Goal: Task Accomplishment & Management: Manage account settings

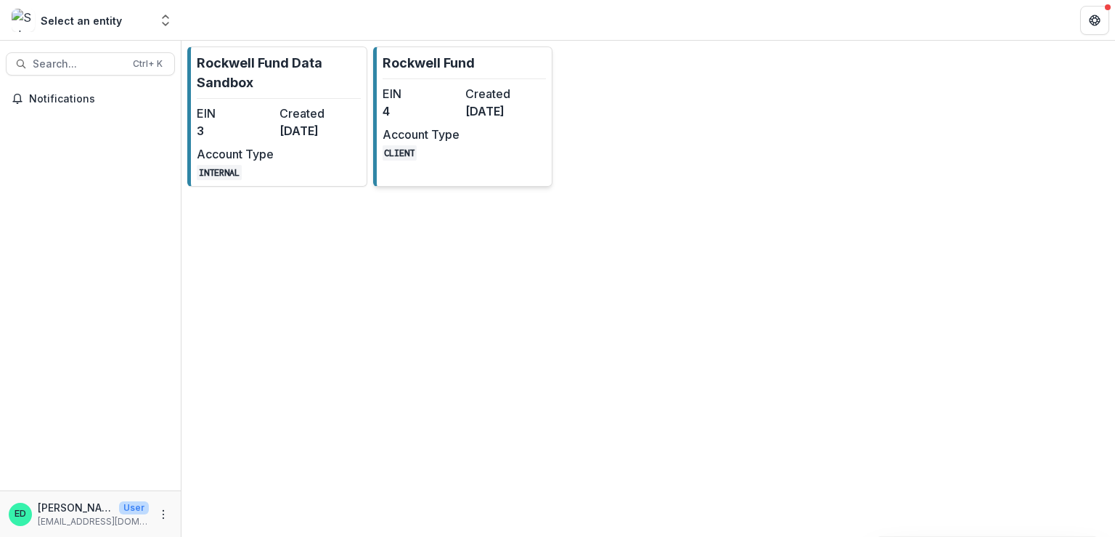
click at [471, 88] on dt "Created" at bounding box center [503, 93] width 77 height 17
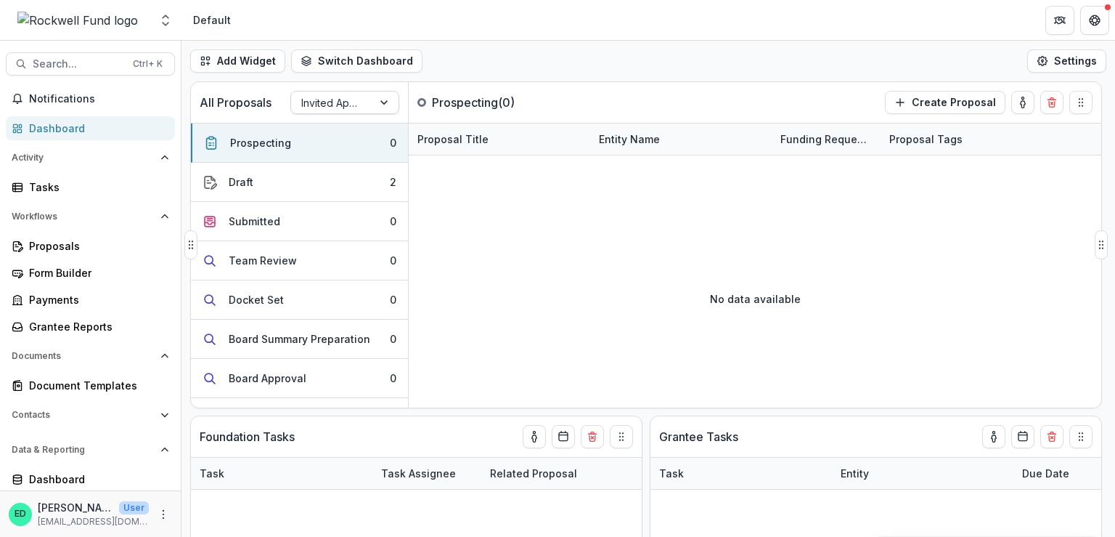
click at [358, 92] on div "Invited Applications" at bounding box center [331, 102] width 81 height 21
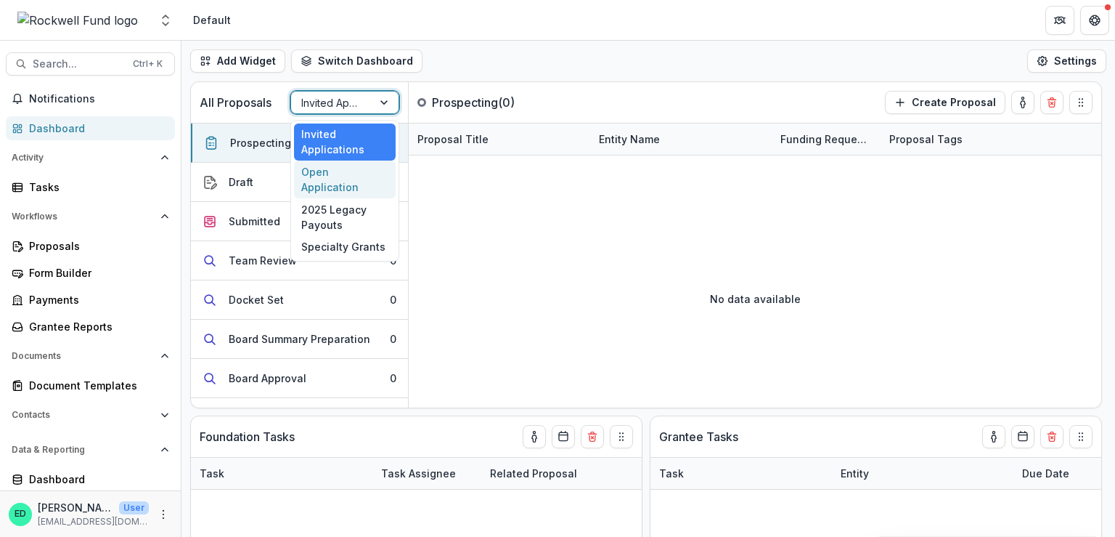
click at [358, 174] on div "Open Application" at bounding box center [345, 179] width 102 height 38
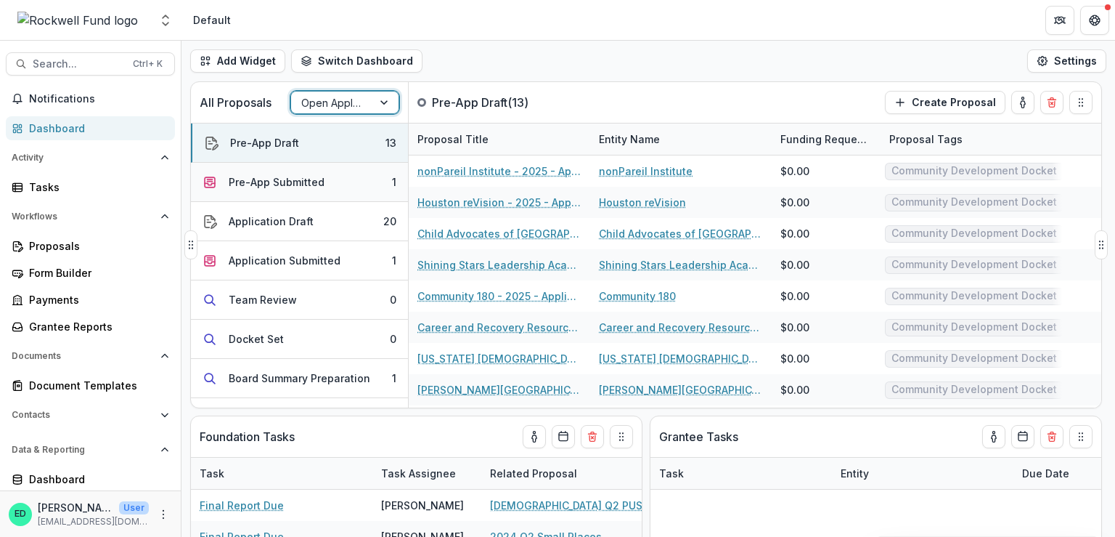
click at [350, 181] on button "Pre-App Submitted 1" at bounding box center [299, 182] width 217 height 39
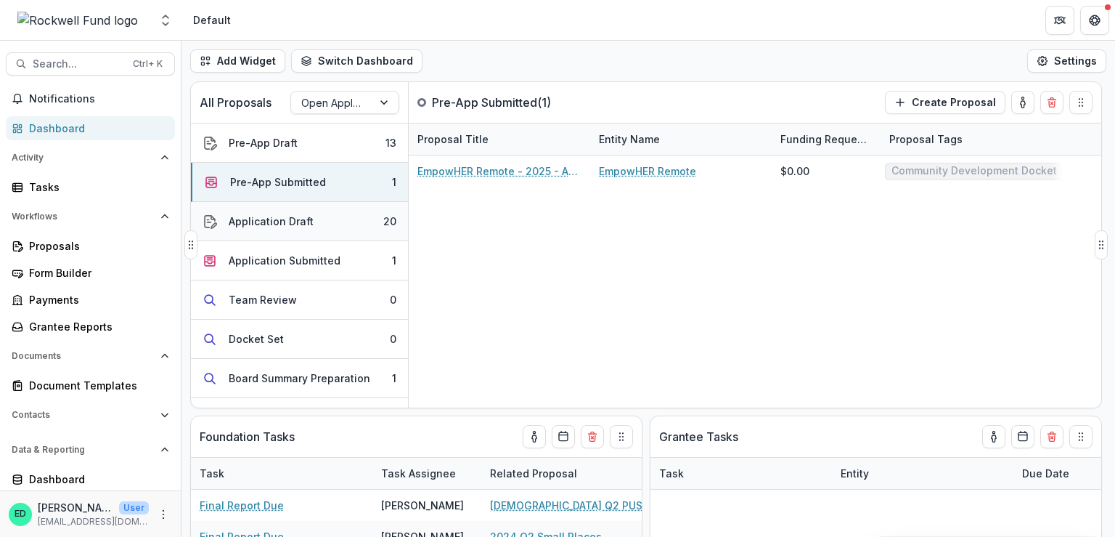
click at [343, 216] on button "Application Draft 20" at bounding box center [299, 221] width 217 height 39
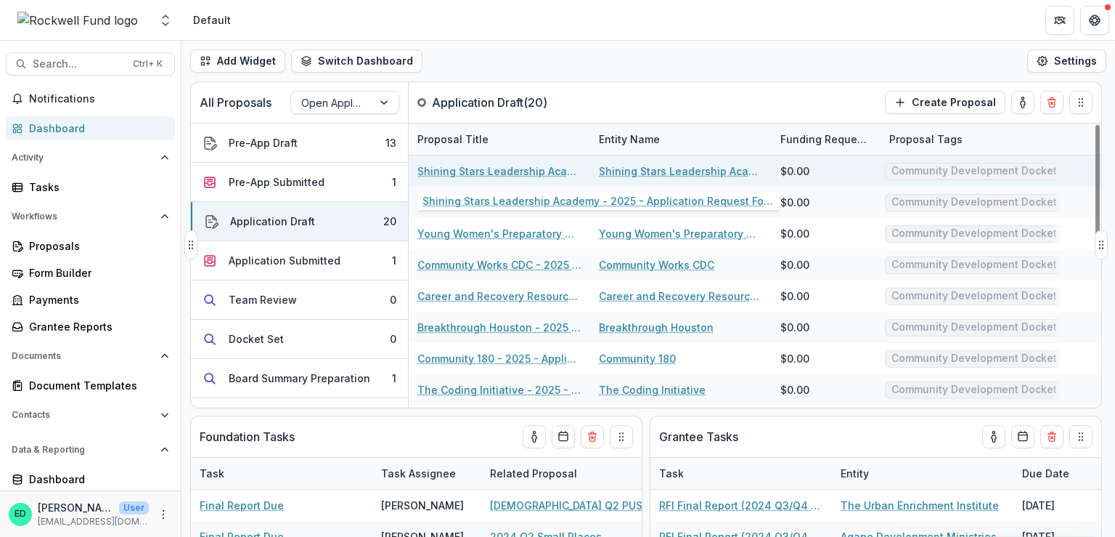
click at [477, 168] on link "Shining Stars Leadership Academy - 2025 - Application Request Form - Education" at bounding box center [499, 170] width 164 height 15
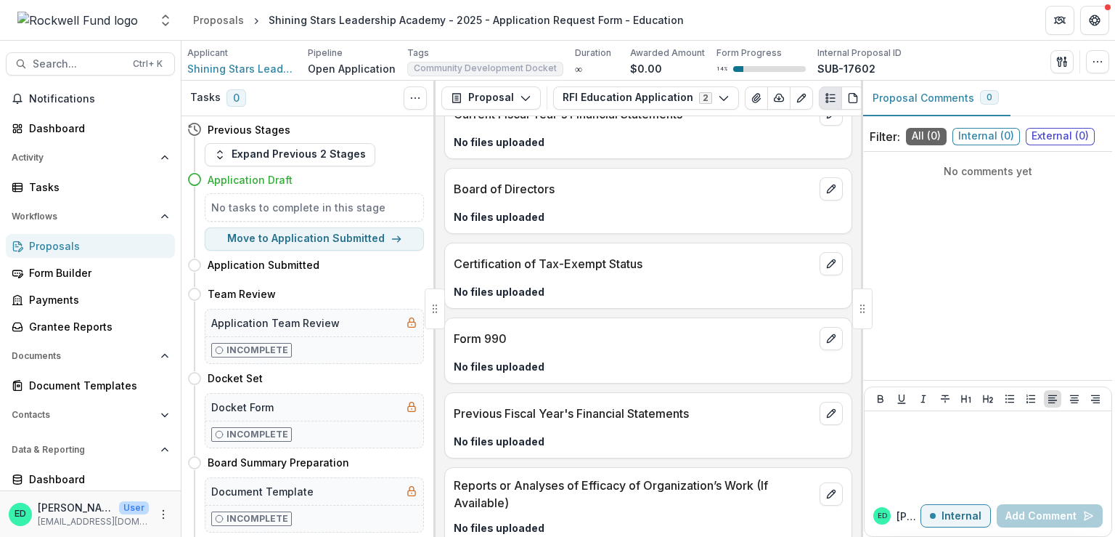
scroll to position [6084, 0]
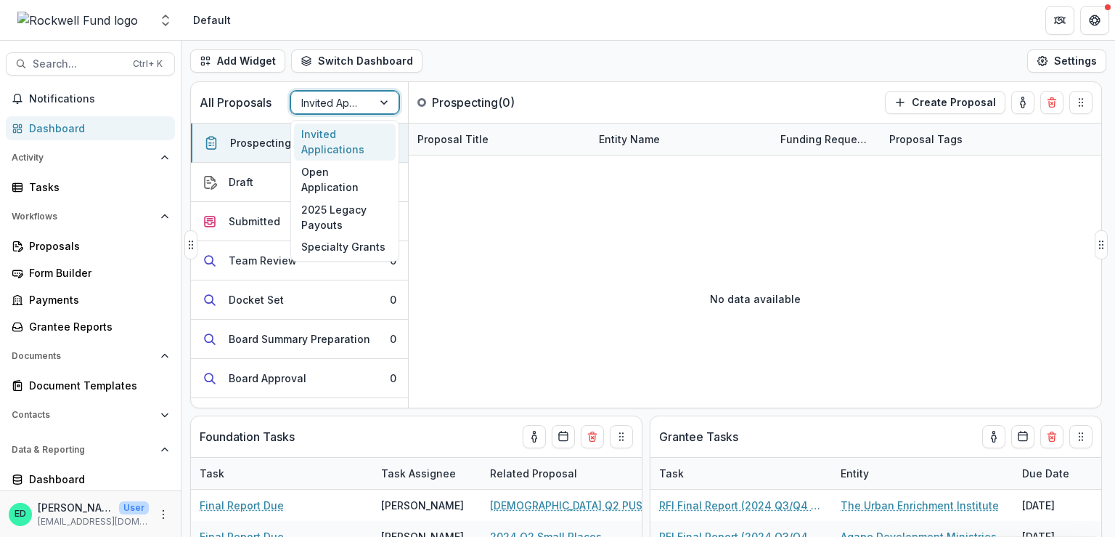
click at [372, 110] on div at bounding box center [385, 102] width 26 height 22
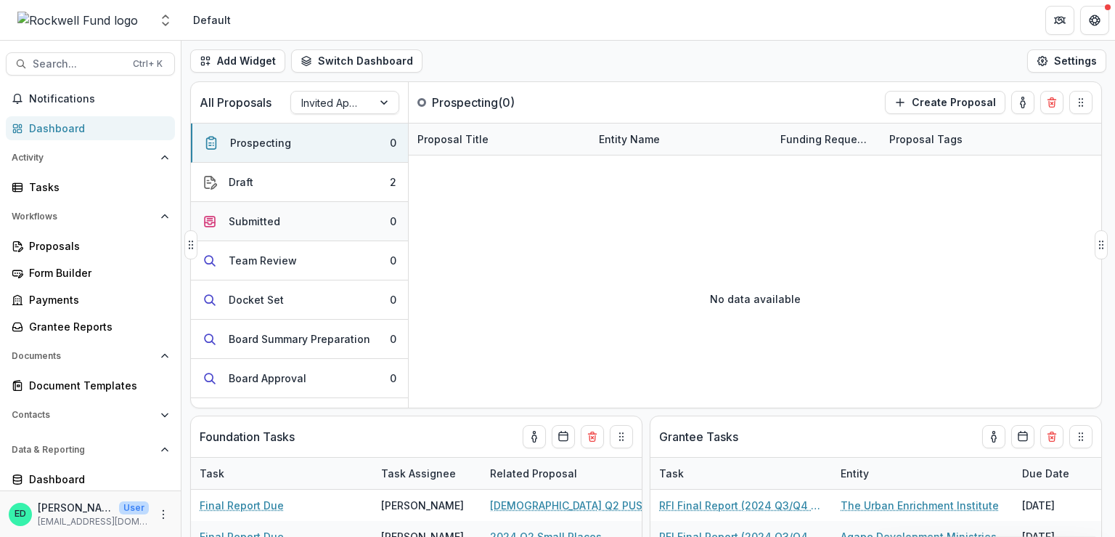
click at [359, 220] on button "Submitted 0" at bounding box center [299, 221] width 217 height 39
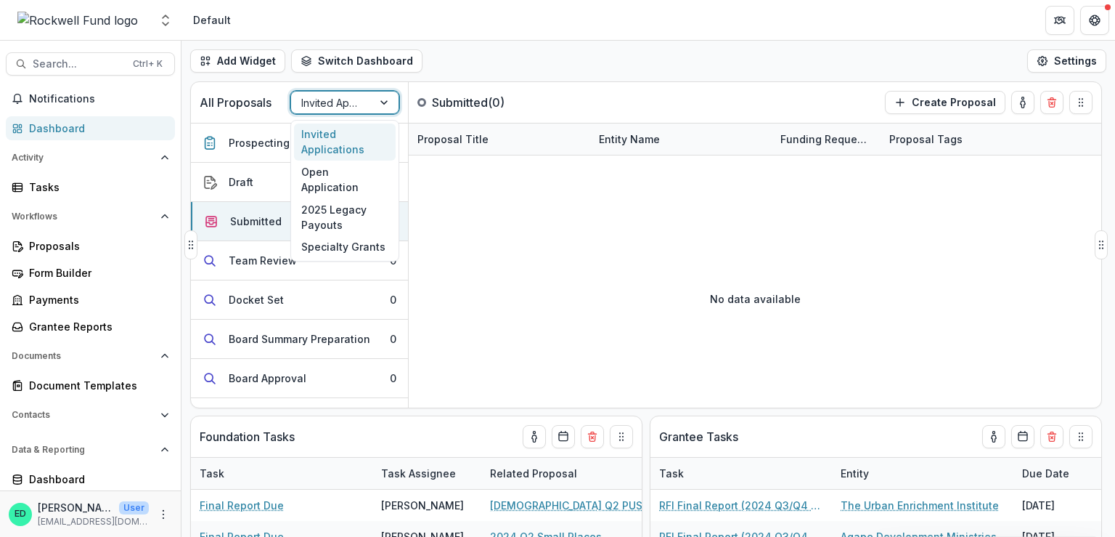
click at [356, 100] on div at bounding box center [331, 103] width 61 height 18
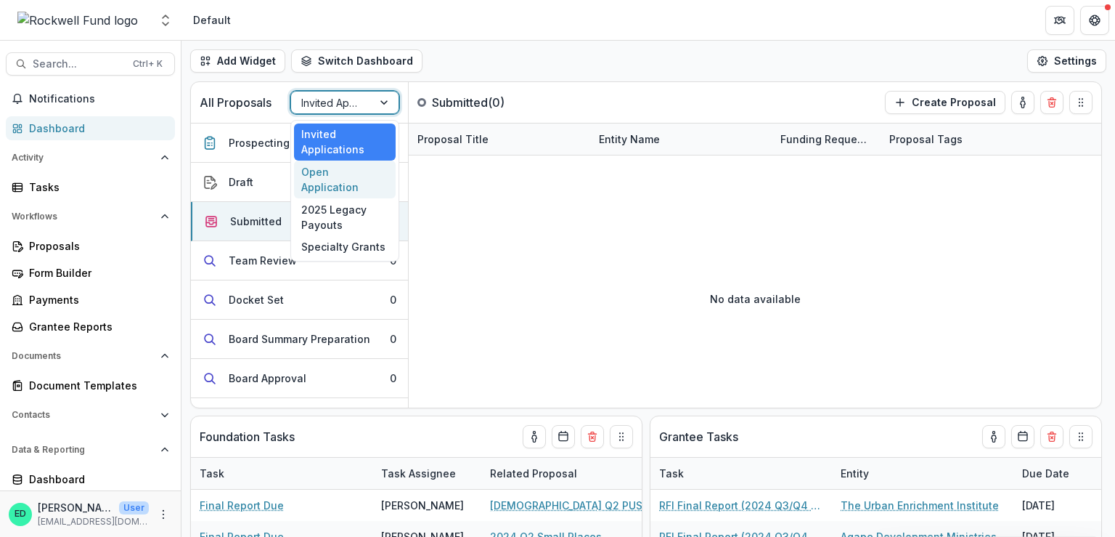
click at [360, 172] on div "Open Application" at bounding box center [345, 179] width 102 height 38
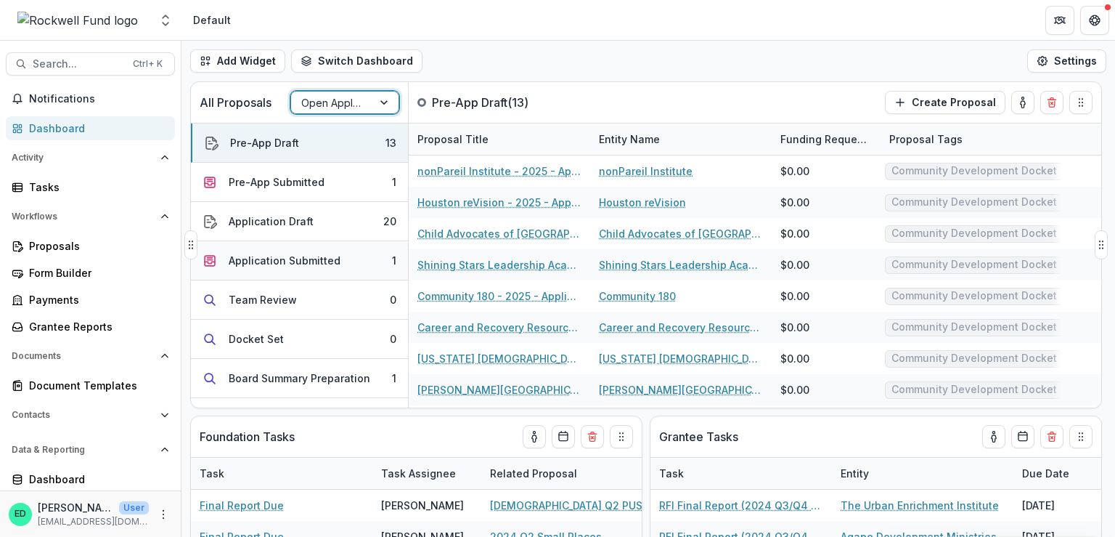
click at [366, 266] on button "Application Submitted 1" at bounding box center [299, 260] width 217 height 39
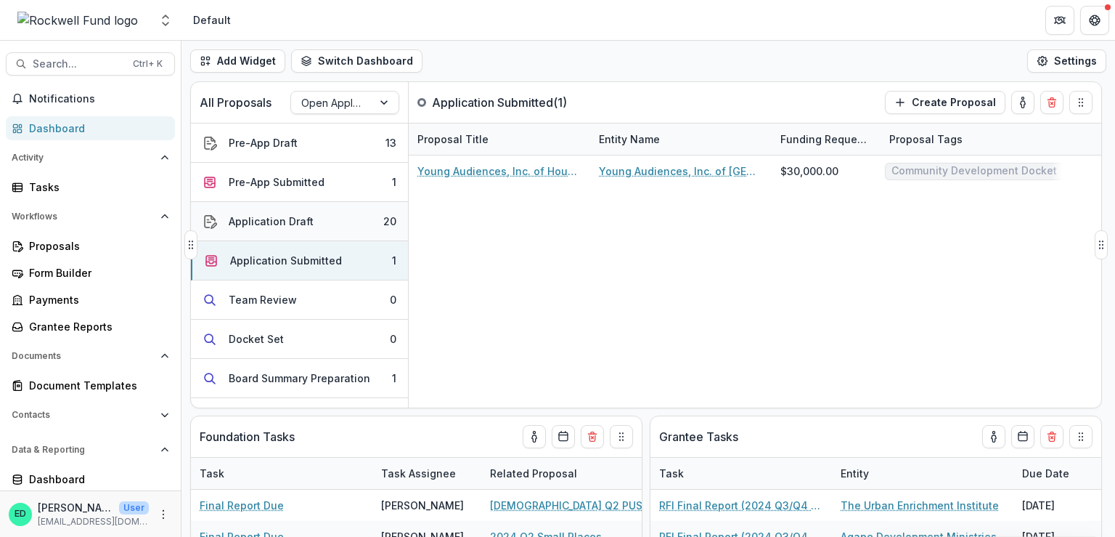
click at [372, 216] on button "Application Draft 20" at bounding box center [299, 221] width 217 height 39
